Goal: Use online tool/utility: Utilize a website feature to perform a specific function

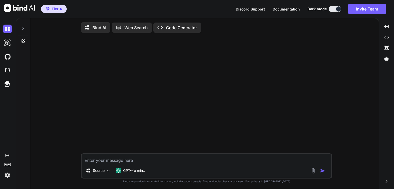
type textarea "x"
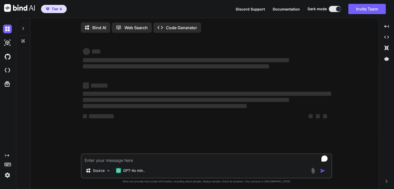
type textarea "x"
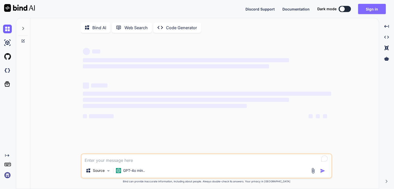
click at [374, 13] on button "Sign in" at bounding box center [372, 9] width 28 height 10
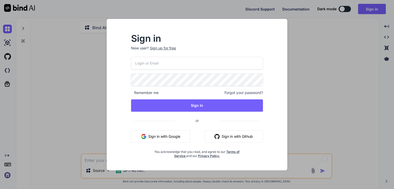
click at [173, 144] on div "Remember me Forgot your password? Sign In or Sign in with Google Sign in with G…" at bounding box center [197, 107] width 132 height 101
click at [176, 138] on button "Sign in with Google" at bounding box center [160, 137] width 59 height 12
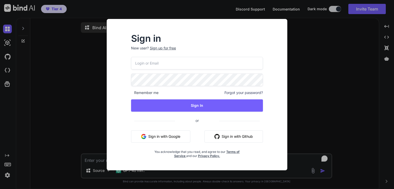
click at [172, 135] on button "Sign in with Google" at bounding box center [160, 137] width 59 height 12
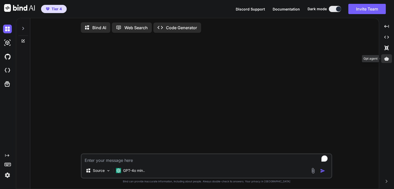
click at [387, 60] on icon at bounding box center [386, 59] width 5 height 4
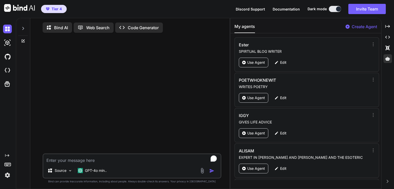
click at [10, 178] on img at bounding box center [7, 175] width 9 height 9
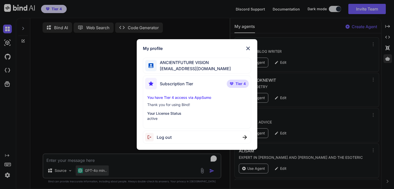
click at [93, 173] on div "My profile ANCIENTFUTURE VISION ancientfuturevision@gmail.com Subscription Tier…" at bounding box center [197, 94] width 394 height 189
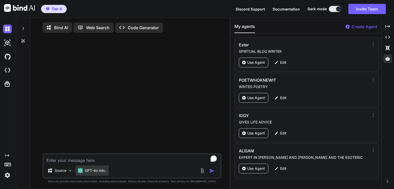
click at [94, 172] on p "GPT-4o min.." at bounding box center [96, 170] width 22 height 5
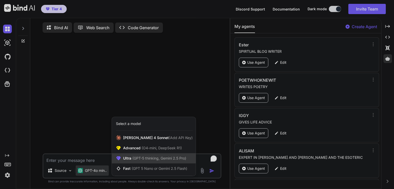
click at [149, 160] on span "(GPT-5 thinking, Gemini 2.5 Pro)" at bounding box center [158, 158] width 55 height 4
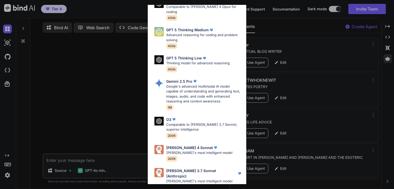
scroll to position [56, 0]
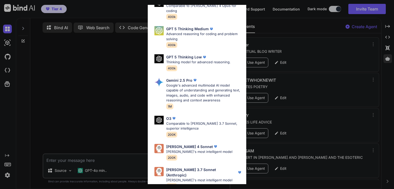
click at [207, 150] on p "Claude's most intelligent model" at bounding box center [199, 152] width 66 height 5
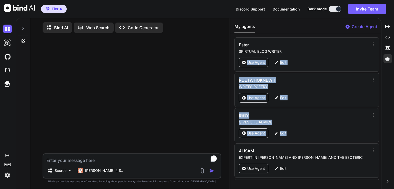
drag, startPoint x: 382, startPoint y: 42, endPoint x: 380, endPoint y: 129, distance: 86.8
click at [380, 129] on div "Bind AI Web Search Created with Pixso. Code Generator Source Claude 4 S.. Creat…" at bounding box center [205, 103] width 378 height 171
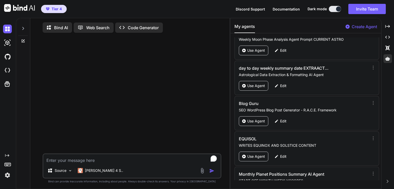
scroll to position [1674, 0]
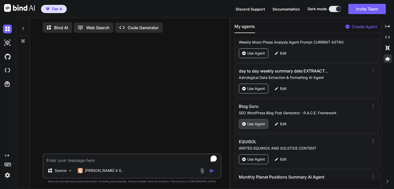
click at [248, 122] on p "Use Agent" at bounding box center [256, 124] width 18 height 5
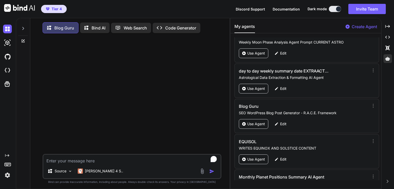
click at [74, 162] on textarea "To enrich screen reader interactions, please activate Accessibility in Grammarl…" at bounding box center [131, 159] width 177 height 9
type textarea "x"
paste textarea "Mercury Enters Virgo: Precision, Analysis, and Mental Refinement - September 15…"
type textarea "Mercury Enters Virgo: Precision, Analysis, and Mental Refinement - September 15…"
type textarea "x"
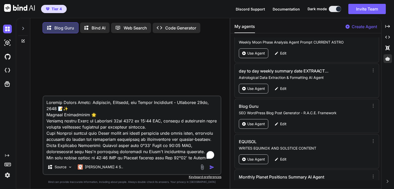
scroll to position [4072, 0]
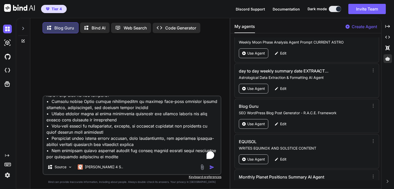
type textarea "Mercury Enters Virgo: Precision, Analysis, and Mental Refinement - September 15…"
click at [211, 168] on img "button" at bounding box center [211, 167] width 5 height 5
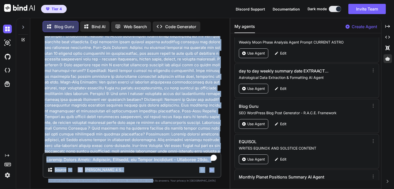
scroll to position [2622, 0]
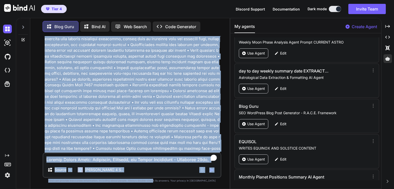
drag, startPoint x: 175, startPoint y: 106, endPoint x: 163, endPoint y: 199, distance: 93.8
click at [163, 189] on html "Tier 4 Discord Support Documentation Dark mode Invite Team Created with Pixso. …" at bounding box center [197, 94] width 394 height 189
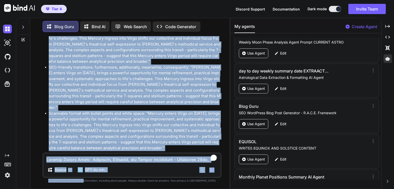
scroll to position [4108, 0]
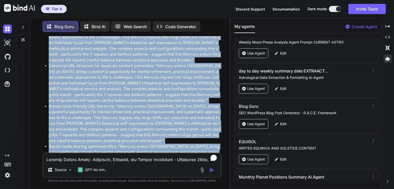
drag, startPoint x: 45, startPoint y: 116, endPoint x: 137, endPoint y: 140, distance: 94.5
copy div "🎯 KEYWORDS Primary Transit Keyword: "Mercury enters Virgo" Secondary Transit Ke…"
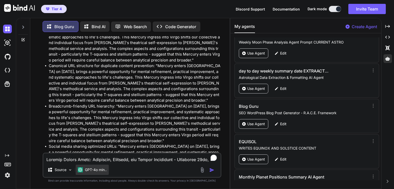
click at [89, 170] on p "GPT-4o min.." at bounding box center [96, 170] width 22 height 5
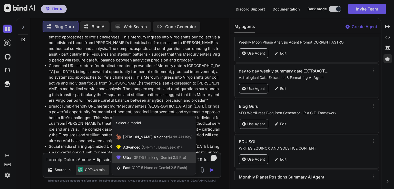
click at [131, 161] on div "Ultra (GPT-5 thinking, Gemini 2.5 Pro)" at bounding box center [154, 158] width 84 height 10
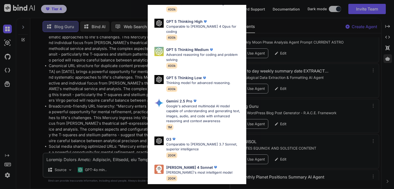
scroll to position [56, 0]
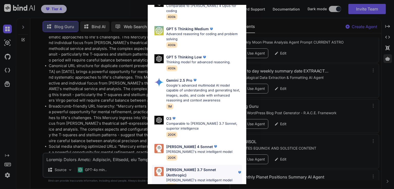
click at [188, 167] on p "Claude 3.7 Sonnet (Anthropic)" at bounding box center [201, 172] width 71 height 11
type textarea "x"
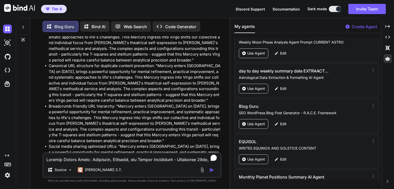
click at [90, 158] on textarea "To enrich screen reader interactions, please activate Accessibility in Grammarl…" at bounding box center [131, 158] width 177 height 9
paste textarea "♍ Sun Enters Virgo: The Cosmic Perfectionist Takes the Stage 🌾 Opening Coordina…"
type textarea "♍ Sun Enters Virgo: The Cosmic Perfectionist Takes the Stage 🌾 Opening Coordina…"
type textarea "x"
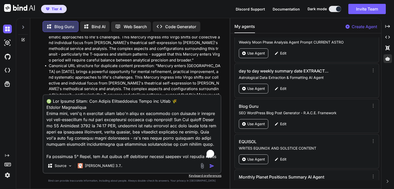
scroll to position [5020, 0]
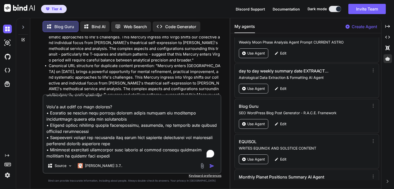
type textarea "♍ Sun Enters Virgo: The Cosmic Perfectionist Takes the Stage 🌾 Opening Coordina…"
click at [212, 166] on img "button" at bounding box center [211, 166] width 5 height 5
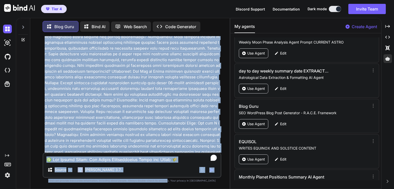
scroll to position [7165, 0]
drag, startPoint x: 193, startPoint y: 118, endPoint x: 177, endPoint y: 199, distance: 82.9
click at [177, 189] on html "Tier 4 Discord Support Documentation Dark mode Invite Team Created with Pixso. …" at bounding box center [197, 94] width 394 height 189
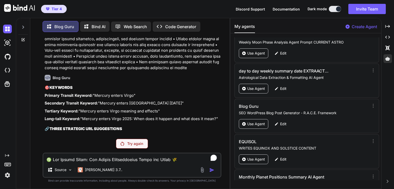
scroll to position [2703, 0]
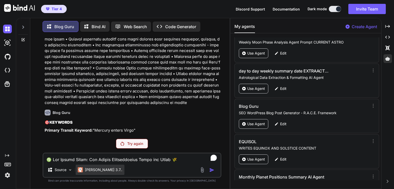
click at [95, 170] on p "Claude 3.7.." at bounding box center [103, 170] width 37 height 5
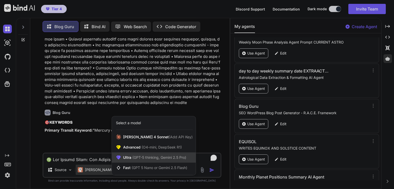
click at [153, 156] on span "(GPT-5 thinking, Gemini 2.5 Pro)" at bounding box center [158, 158] width 55 height 4
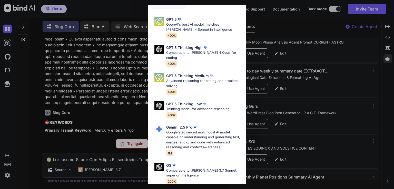
scroll to position [0, 0]
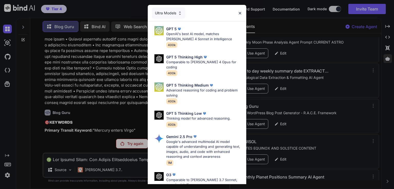
click at [178, 16] on div "Ultra Models" at bounding box center [168, 12] width 33 height 11
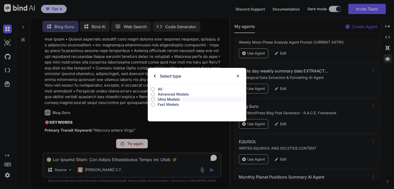
click at [169, 94] on p "Advanced Models" at bounding box center [202, 94] width 89 height 5
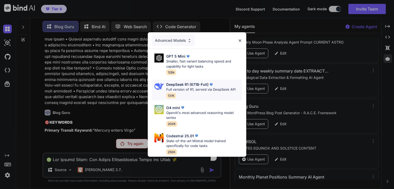
click at [196, 88] on p "Full version of R1, served via DeepSeek API" at bounding box center [200, 89] width 69 height 5
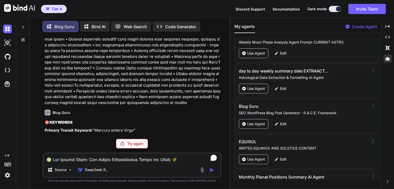
click at [133, 146] on p "Try again" at bounding box center [135, 143] width 16 height 5
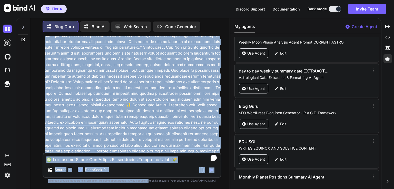
scroll to position [7165, 0]
drag, startPoint x: 158, startPoint y: 115, endPoint x: 157, endPoint y: 199, distance: 83.9
click at [157, 189] on html "Tier 4 Discord Support Documentation Dark mode Invite Team Created with Pixso. …" at bounding box center [197, 94] width 394 height 189
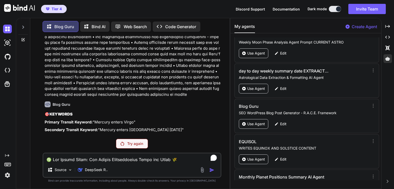
scroll to position [2703, 0]
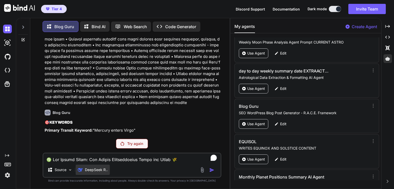
click at [98, 169] on p "DeepSeek R.." at bounding box center [96, 170] width 23 height 5
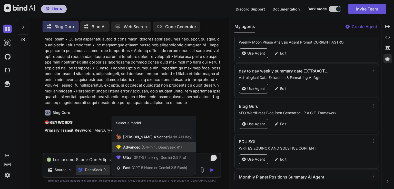
click at [141, 147] on span "(O4-mini, DeepSeek R1)" at bounding box center [161, 147] width 41 height 4
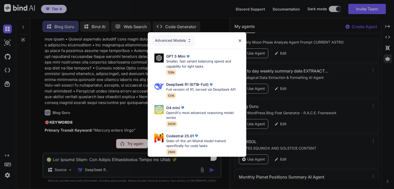
click at [187, 40] on img at bounding box center [189, 40] width 4 height 4
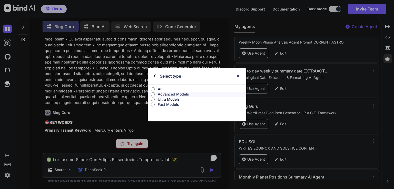
click at [175, 102] on p "Ultra Models" at bounding box center [202, 99] width 89 height 5
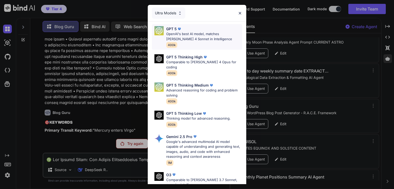
click at [189, 38] on p "OpenAI's best AI model, matches Claude 4 Sonnet in Intelligence" at bounding box center [204, 37] width 76 height 10
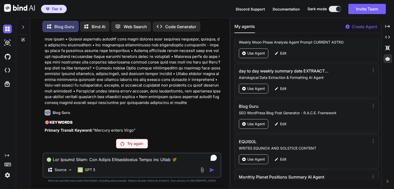
click at [143, 145] on p "Try again" at bounding box center [135, 143] width 16 height 5
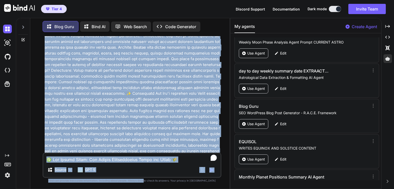
scroll to position [7165, 0]
drag, startPoint x: 153, startPoint y: 93, endPoint x: 153, endPoint y: 198, distance: 105.2
click at [153, 189] on html "Tier 4 Discord Support Documentation Dark mode Invite Team Created with Pixso. …" at bounding box center [197, 94] width 394 height 189
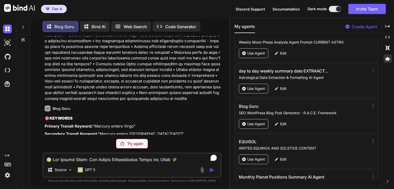
scroll to position [2703, 0]
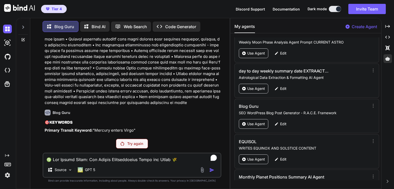
click at [25, 40] on div at bounding box center [23, 40] width 14 height 4
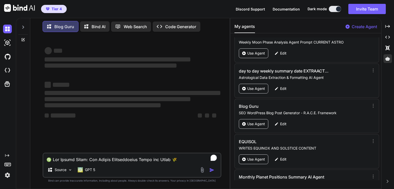
scroll to position [0, 0]
click at [170, 81] on div "‌ ‌ ‌ ‌ ‌ ‌ ‌ ‌ ‌ ‌" at bounding box center [133, 102] width 176 height 46
type textarea "x"
